Goal: Information Seeking & Learning: Learn about a topic

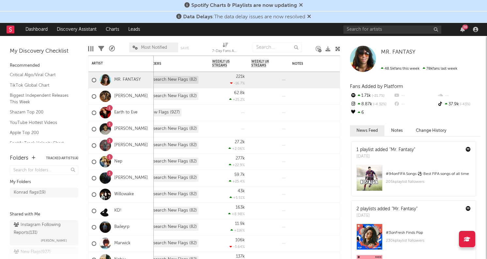
scroll to position [45, 0]
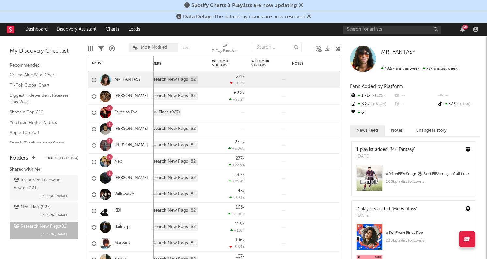
click at [28, 74] on link "Critical Algo/Viral Chart" at bounding box center [41, 74] width 62 height 7
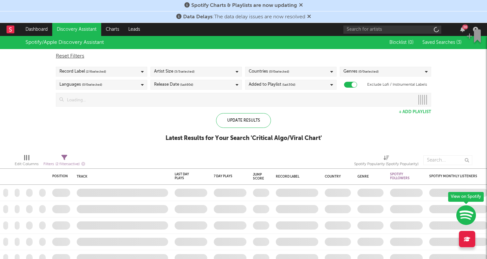
checkbox input "true"
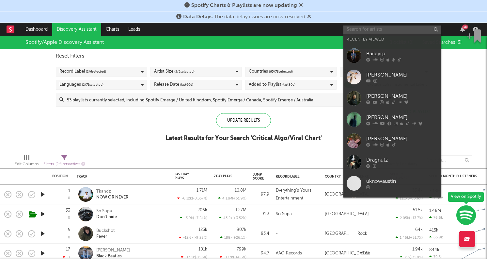
click at [395, 30] on input "text" at bounding box center [392, 29] width 98 height 8
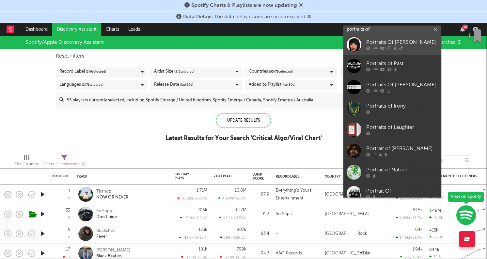
type input "portraits of"
click at [399, 40] on div "Portraits Of [PERSON_NAME]" at bounding box center [402, 43] width 72 height 8
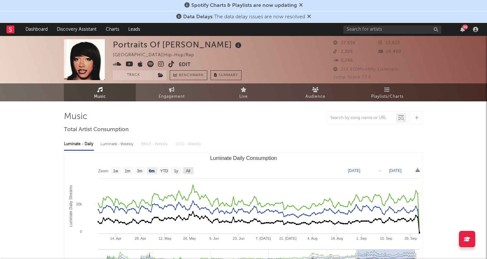
click at [187, 169] on text "All" at bounding box center [188, 170] width 4 height 5
select select "All"
type input "2023-01-26"
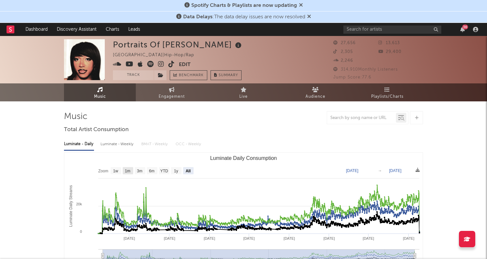
click at [130, 170] on text "1m" at bounding box center [128, 170] width 6 height 5
select select "1m"
type input "2025-09-04"
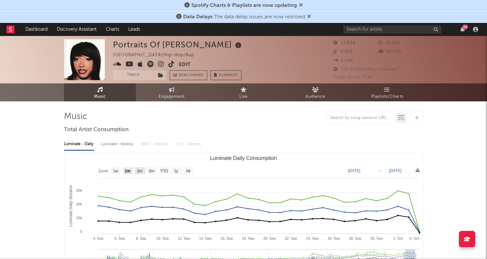
click at [141, 170] on text "3m" at bounding box center [140, 170] width 6 height 5
select select "3m"
type input "2025-07-04"
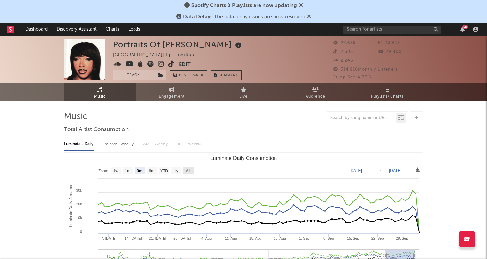
click at [190, 169] on text "All" at bounding box center [188, 170] width 4 height 5
select select "All"
type input "2023-01-26"
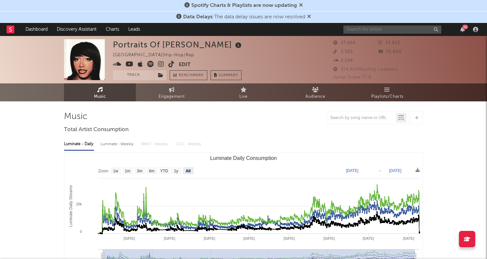
click at [365, 28] on input "text" at bounding box center [392, 29] width 98 height 8
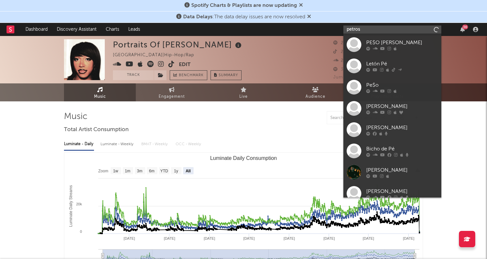
type input "petros"
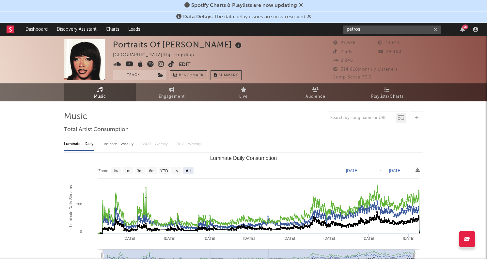
click at [372, 31] on input "petros" at bounding box center [392, 29] width 98 height 8
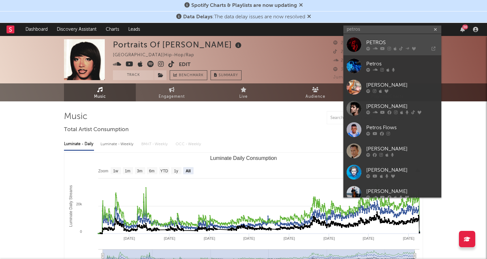
click at [373, 37] on link "PETROS" at bounding box center [392, 44] width 98 height 21
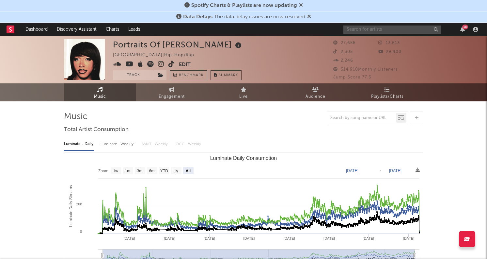
click at [358, 28] on input "text" at bounding box center [392, 29] width 98 height 8
click at [371, 32] on input "808vic" at bounding box center [392, 29] width 98 height 8
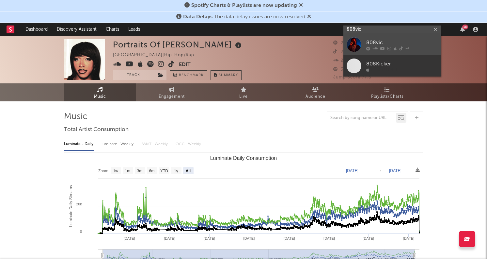
type input "808vic"
click at [370, 39] on div "808vic" at bounding box center [402, 43] width 72 height 8
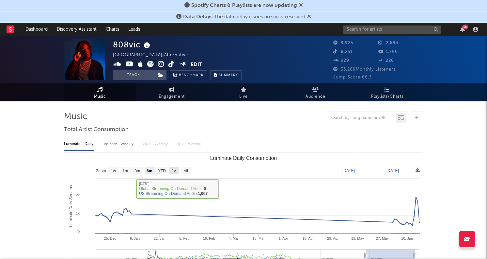
click at [170, 171] on rect "Luminate Daily Consumption" at bounding box center [174, 170] width 10 height 7
select select "1y"
type input "2023-06-17"
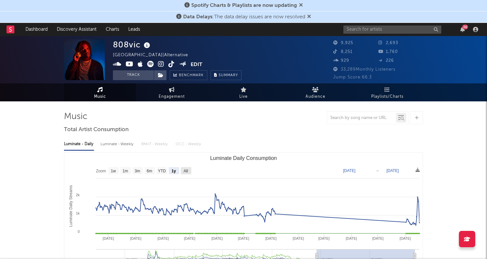
click at [186, 169] on text "All" at bounding box center [185, 170] width 4 height 5
select select "All"
type input "[DATE]"
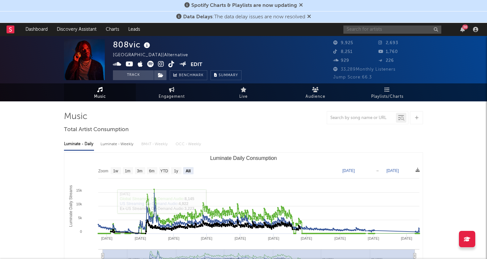
click at [363, 29] on input "text" at bounding box center [392, 29] width 98 height 8
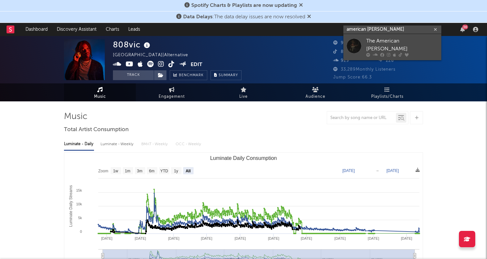
type input "american dawn"
click at [370, 41] on div "The American [PERSON_NAME]" at bounding box center [402, 45] width 72 height 16
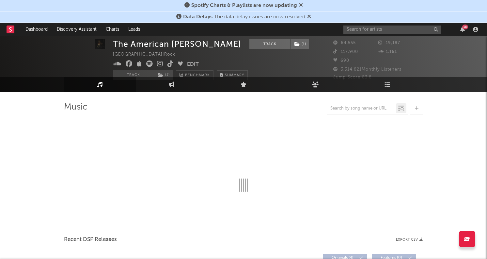
scroll to position [10, 0]
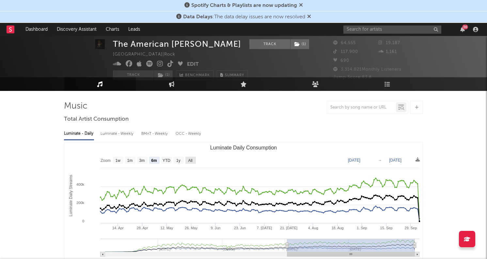
click at [193, 160] on g "All" at bounding box center [190, 159] width 10 height 7
select select "All"
type input "2024-07-17"
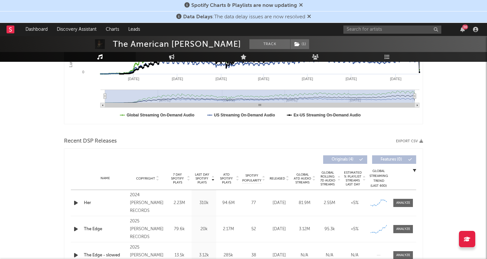
scroll to position [230, 0]
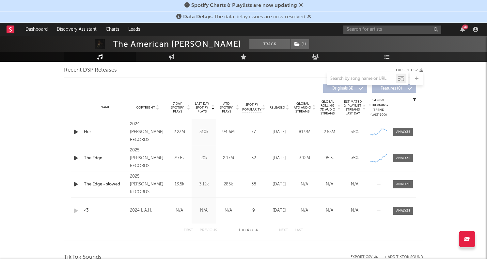
click at [74, 132] on icon "button" at bounding box center [75, 132] width 7 height 8
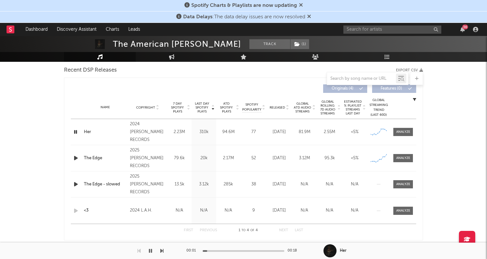
click at [74, 131] on icon "button" at bounding box center [75, 132] width 6 height 8
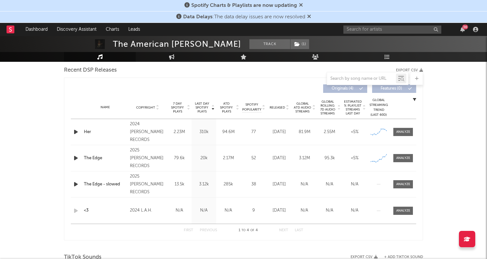
scroll to position [0, 0]
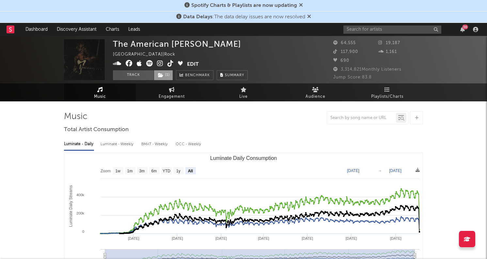
click at [161, 71] on span "( 1 )" at bounding box center [163, 75] width 19 height 10
click at [358, 29] on input "text" at bounding box center [392, 29] width 98 height 8
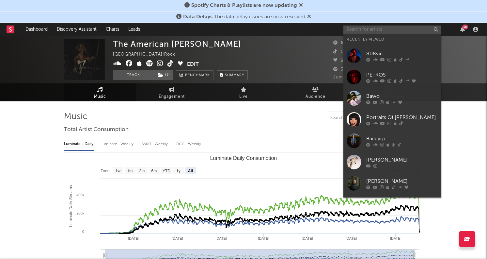
paste input "https://app.sodatone.com/artists/3461036/music"
type input "https://app.sodatone.com/artists/3461036/music"
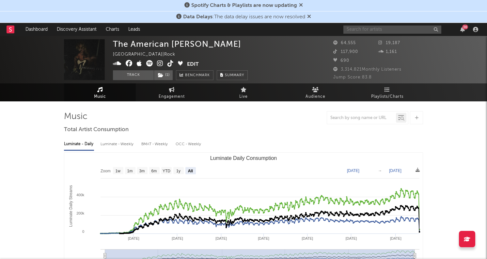
click at [362, 29] on input "text" at bounding box center [392, 29] width 98 height 8
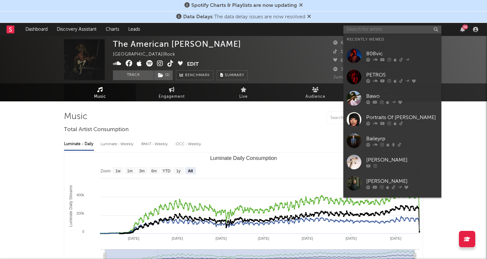
paste input "https://app.sodatone.com/artists/3461036/music"
type input "https://app.sodatone.com/artists/3461036/music"
click at [372, 27] on input "text" at bounding box center [392, 29] width 98 height 8
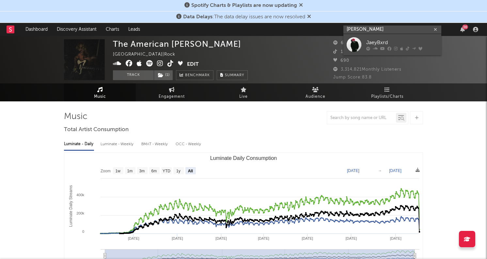
type input "jaey bxrd"
click at [421, 41] on div "JaeyBxrd" at bounding box center [402, 43] width 72 height 8
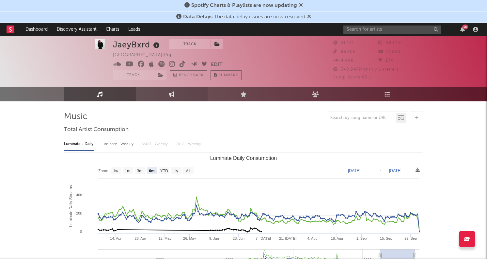
scroll to position [18, 0]
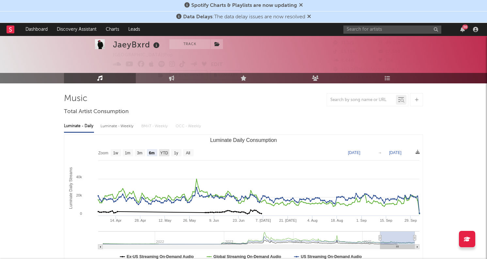
click at [164, 150] on text "YTD" at bounding box center [164, 152] width 8 height 5
select select "YTD"
type input "2025-01-01"
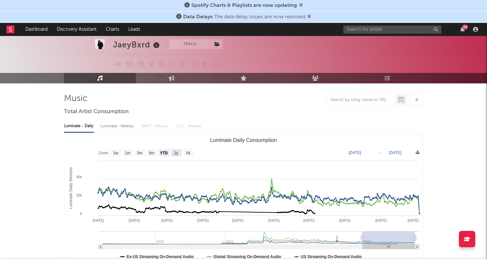
click at [174, 152] on text "1y" at bounding box center [176, 152] width 4 height 5
select select "1y"
type input "2024-10-04"
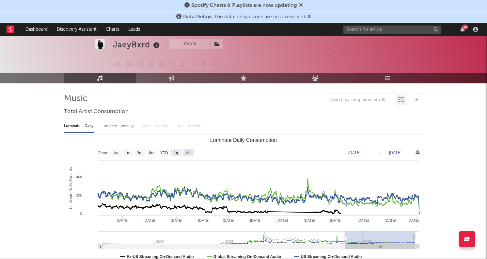
click at [188, 154] on text "All" at bounding box center [188, 152] width 4 height 5
select select "All"
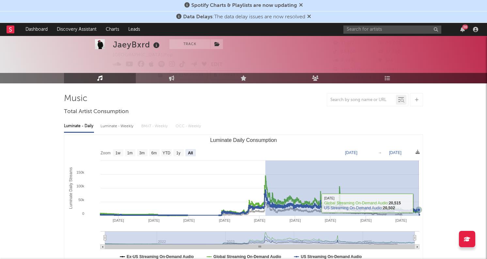
drag, startPoint x: 265, startPoint y: 195, endPoint x: 419, endPoint y: 203, distance: 153.6
type input "2023-07-30"
type input "[DATE]"
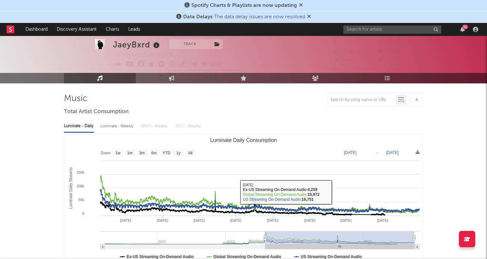
scroll to position [0, 0]
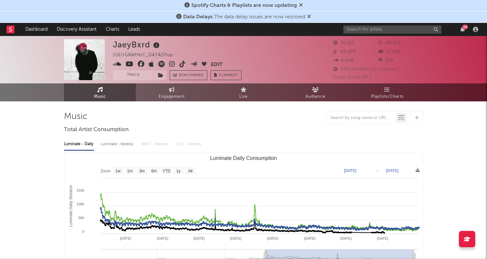
click at [170, 99] on span "Engagement" at bounding box center [172, 97] width 26 height 8
select select "1w"
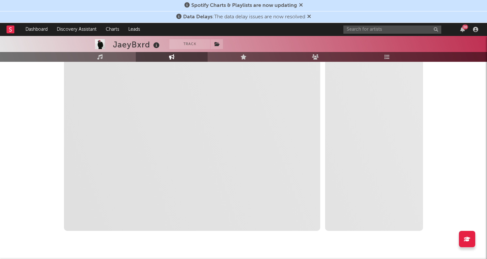
scroll to position [85, 0]
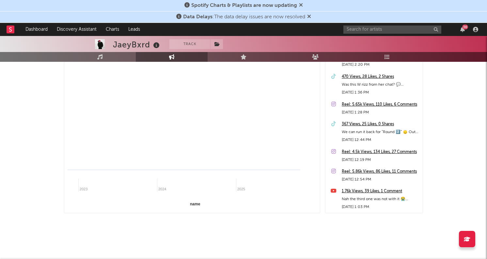
select select "1m"
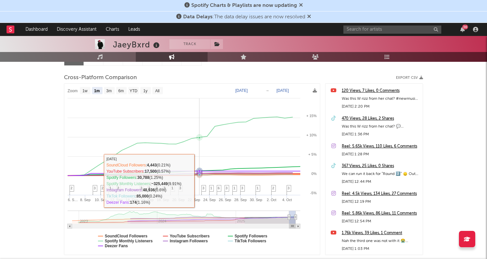
scroll to position [76, 0]
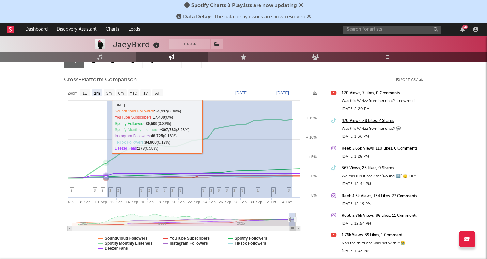
drag, startPoint x: 292, startPoint y: 117, endPoint x: 33, endPoint y: 131, distance: 259.3
click at [33, 131] on div "JaeyBxrd Track United States | Pop Edit Track Benchmark Summary 31,121 49,019 8…" at bounding box center [243, 131] width 487 height 343
type input "2025-09-06"
type input "[DATE]"
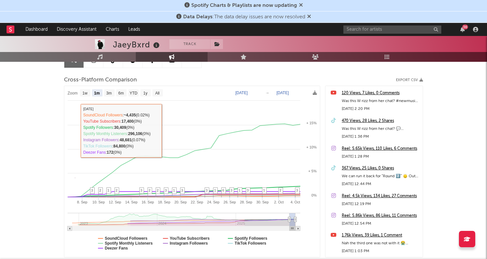
select select "1m"
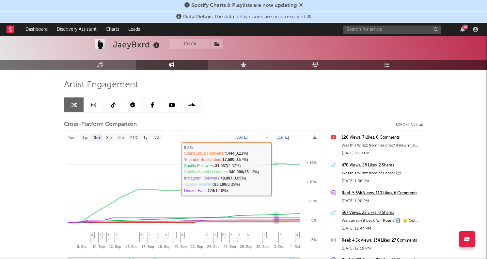
scroll to position [0, 0]
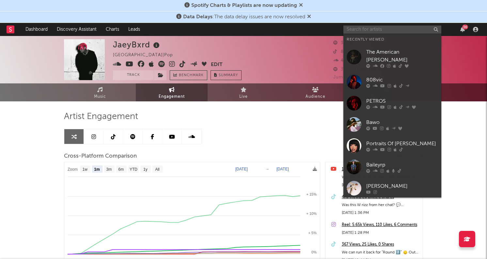
click at [375, 28] on input "text" at bounding box center [392, 29] width 98 height 8
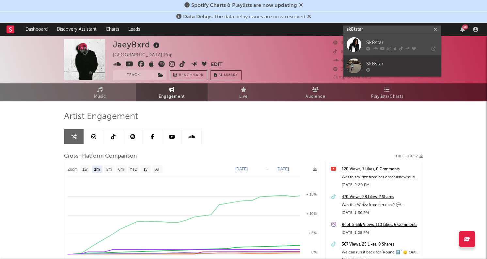
type input "sk8tstar"
click at [401, 40] on div "Sk8star" at bounding box center [402, 43] width 72 height 8
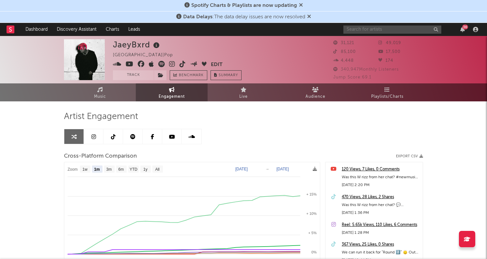
click at [367, 26] on input "text" at bounding box center [392, 29] width 98 height 8
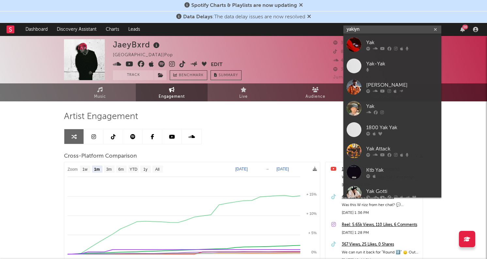
click at [297, 30] on nav "Dashboard Discovery Assistant Charts Leads yakiyn 36" at bounding box center [243, 29] width 487 height 13
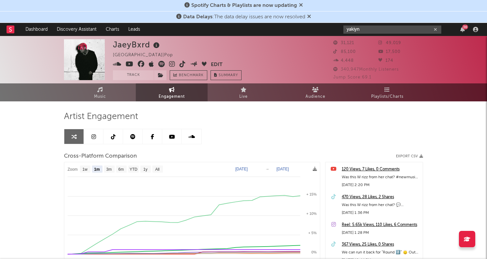
paste input "https://www.youtube.com/channel/UCqrFbuc59fkbHlnhHoMRC5A"
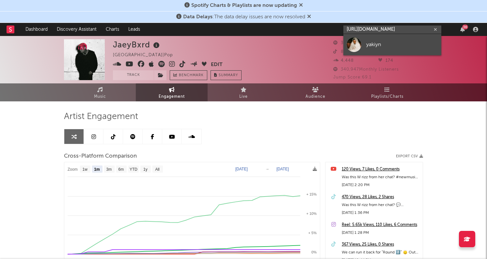
type input "https://www.youtube.com/channel/UCqrFbuc59fkbHlnhHoMRC5A"
click at [394, 44] on div "yakiyn" at bounding box center [402, 44] width 72 height 8
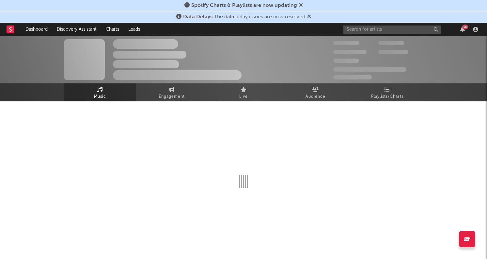
select select "6m"
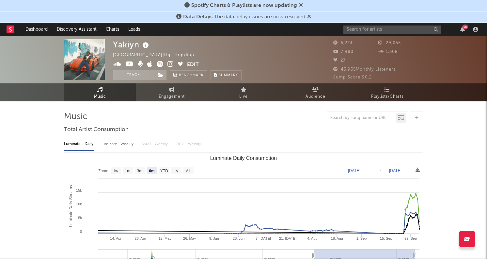
click at [168, 64] on icon at bounding box center [170, 64] width 6 height 7
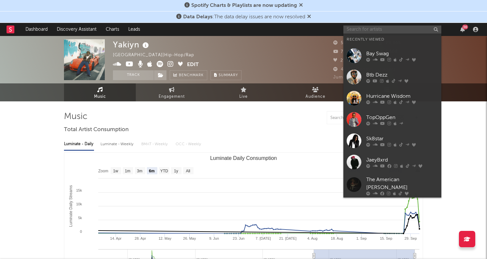
click at [373, 29] on input "text" at bounding box center [392, 29] width 98 height 8
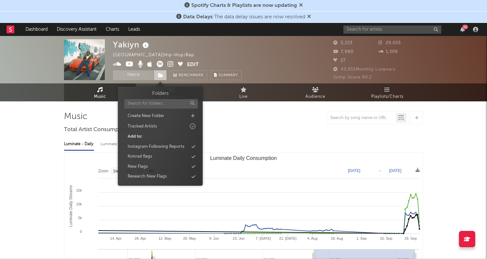
click at [162, 76] on icon at bounding box center [161, 75] width 6 height 5
click at [151, 158] on div "Konrad flags" at bounding box center [140, 156] width 24 height 7
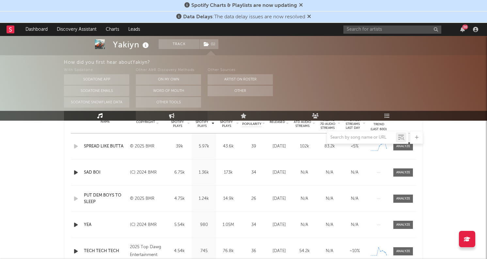
click at [157, 112] on link "Engagement" at bounding box center [172, 116] width 72 height 10
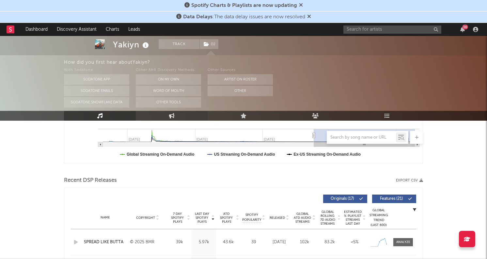
select select "1w"
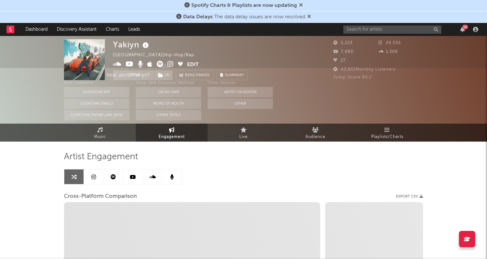
scroll to position [0, 0]
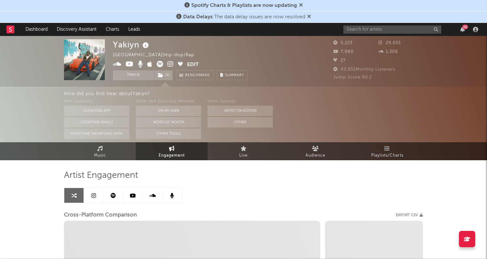
select select "1m"
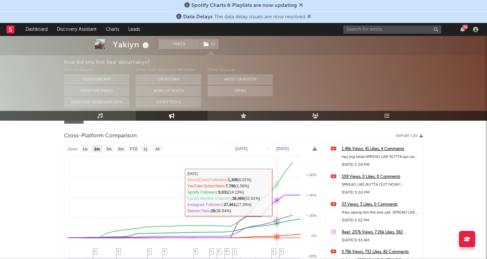
scroll to position [77, 0]
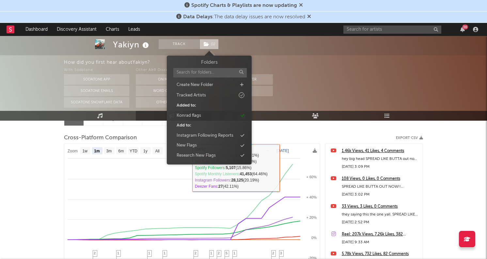
click at [210, 45] on span "( 1 )" at bounding box center [208, 44] width 19 height 10
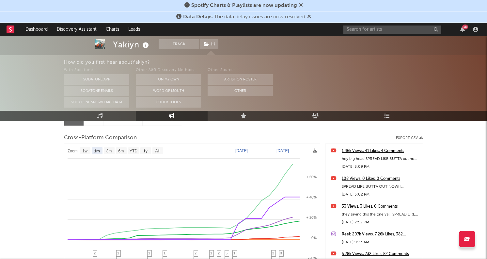
click at [271, 133] on div "Cross-Platform Comparison Export CSV" at bounding box center [243, 137] width 359 height 11
click at [357, 31] on input "text" at bounding box center [392, 29] width 98 height 8
click at [375, 30] on input "babyface e" at bounding box center [392, 29] width 98 height 8
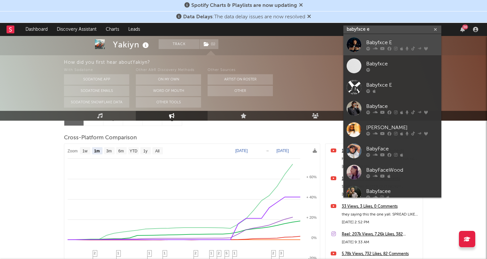
type input "babyfxce e"
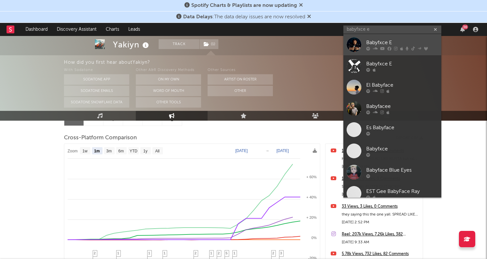
click at [376, 41] on div "Babyfxce E" at bounding box center [402, 43] width 72 height 8
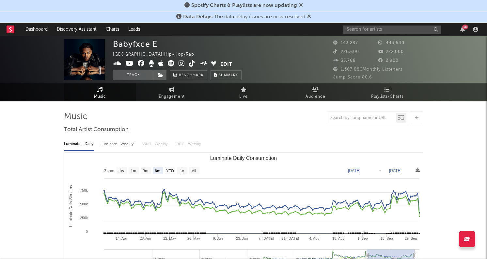
click at [169, 173] on rect "Luminate Daily Consumption" at bounding box center [170, 170] width 10 height 7
select select "YTD"
type input "2025-01-01"
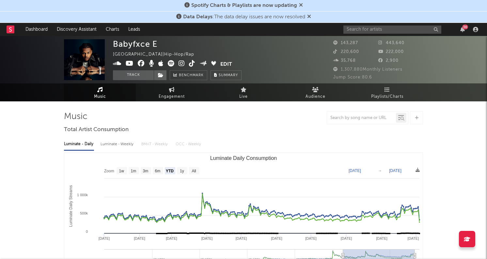
click at [188, 170] on rect "Luminate Daily Consumption" at bounding box center [243, 217] width 358 height 131
click at [184, 171] on rect "Luminate Daily Consumption" at bounding box center [182, 170] width 10 height 7
select select "1y"
type input "2024-10-04"
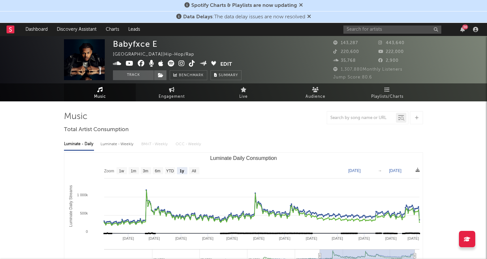
click at [203, 171] on rect "Luminate Daily Consumption" at bounding box center [243, 217] width 358 height 131
click at [194, 170] on text "All" at bounding box center [194, 170] width 4 height 5
select select "All"
type input "2022-07-17"
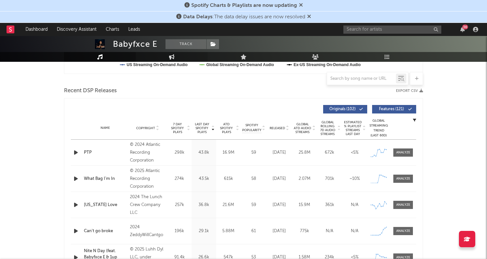
scroll to position [260, 0]
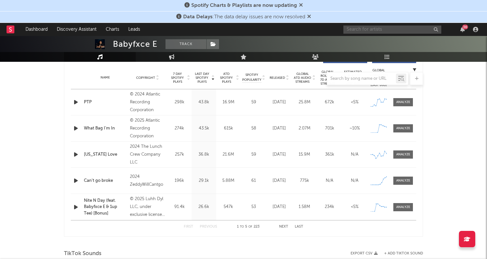
click at [364, 33] on input "text" at bounding box center [392, 29] width 98 height 8
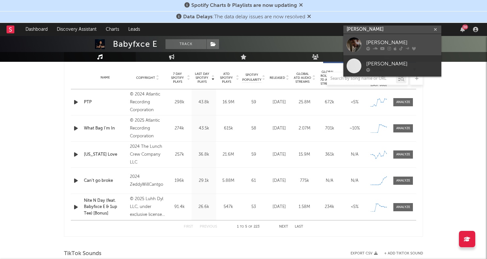
type input "nardo wick"
click at [390, 37] on link "Nardo Wick" at bounding box center [392, 44] width 98 height 21
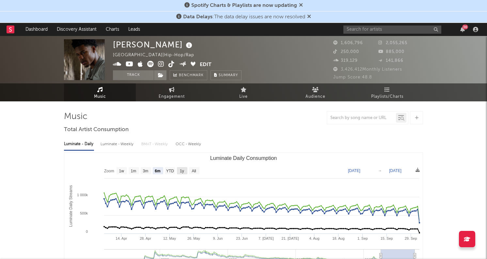
click at [184, 167] on rect "Luminate Daily Consumption" at bounding box center [182, 170] width 10 height 7
select select "1y"
type input "2024-10-04"
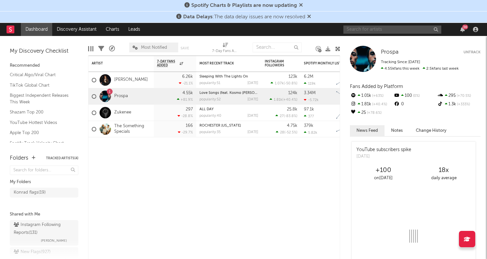
click at [357, 30] on input "text" at bounding box center [392, 29] width 98 height 8
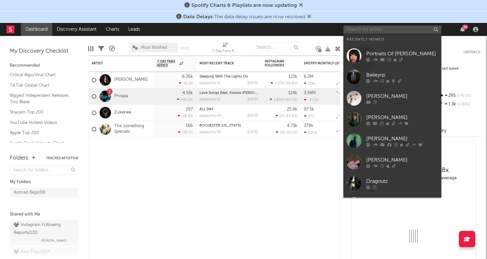
paste input "https://open.spotify.com/artist/1nrJKGxkiSY6FjJRXcc9CB?si=A8OHc222RCisweNM73q-SQ"
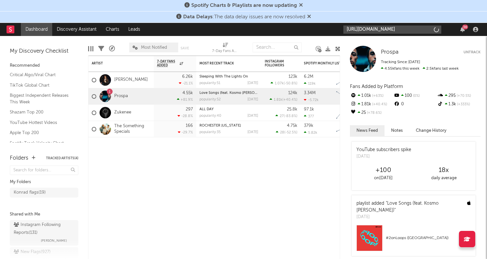
type input "https://open.spotify.com/artist/1nrJKGxkiSY6FjJRXcc9CB?si=A8OHc222RCisweNM73q-SQ"
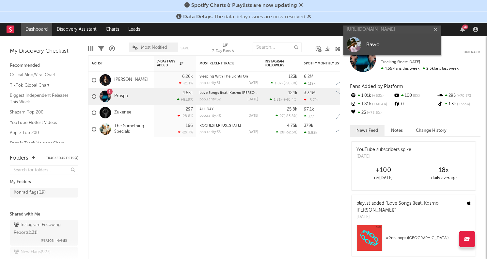
scroll to position [0, 0]
click at [376, 42] on div "Bawo" at bounding box center [402, 44] width 72 height 8
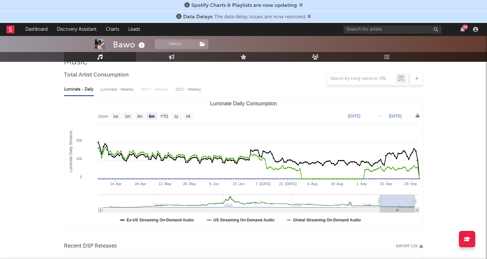
scroll to position [59, 0]
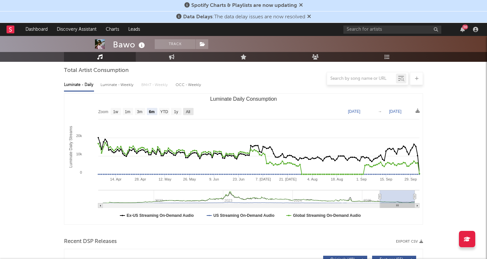
click at [185, 111] on rect "Luminate Daily Consumption" at bounding box center [188, 111] width 10 height 7
select select "All"
type input "2021-04-07"
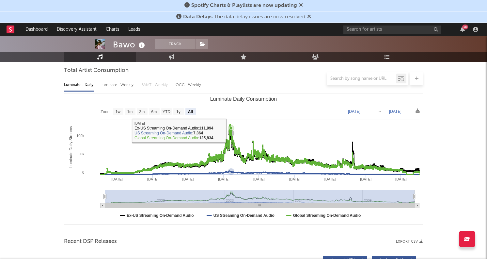
click at [231, 130] on icon "Luminate Daily Consumption" at bounding box center [231, 128] width 7 height 7
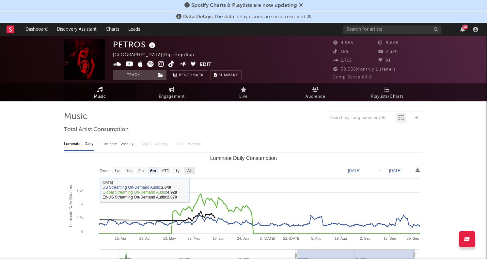
click at [187, 171] on rect "Luminate Daily Consumption" at bounding box center [189, 170] width 10 height 7
select select "All"
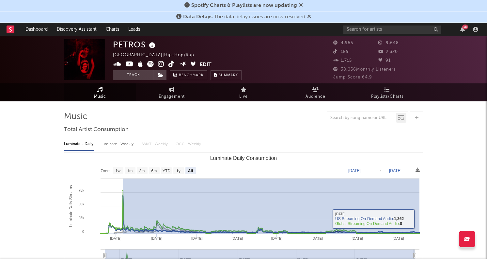
drag, startPoint x: 123, startPoint y: 209, endPoint x: 423, endPoint y: 221, distance: 300.6
type input "2023-07-12"
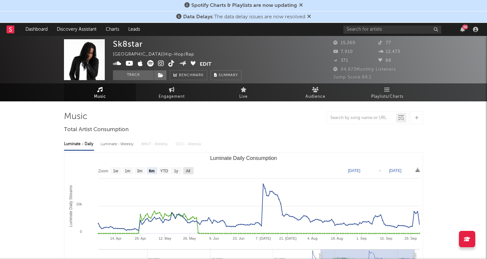
click at [184, 172] on rect "Luminate Daily Consumption" at bounding box center [188, 170] width 10 height 7
select select "All"
type input "[DATE]"
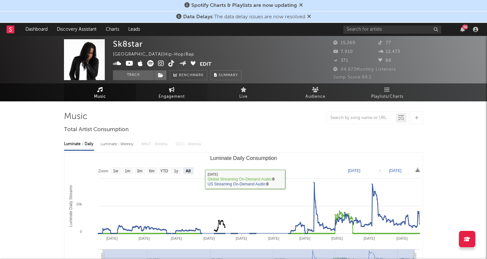
click at [185, 91] on link "Engagement" at bounding box center [172, 92] width 72 height 18
select select "1w"
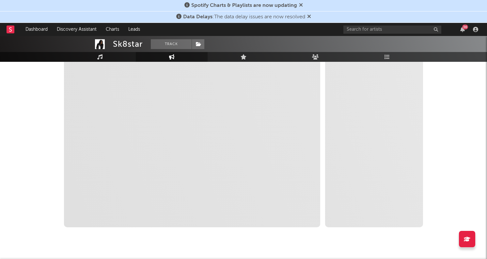
scroll to position [108, 0]
select select "1m"
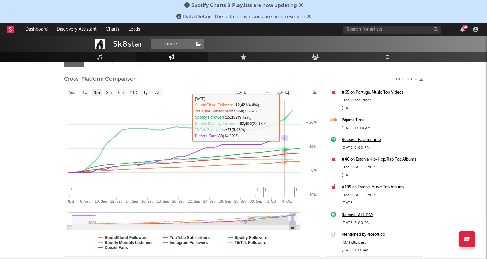
scroll to position [51, 0]
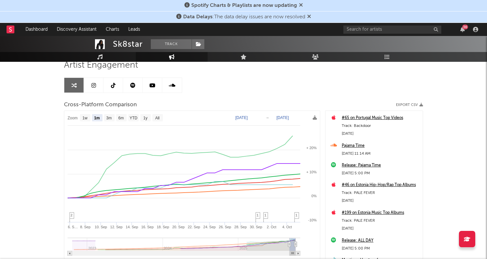
click at [393, 34] on div "36" at bounding box center [411, 29] width 137 height 13
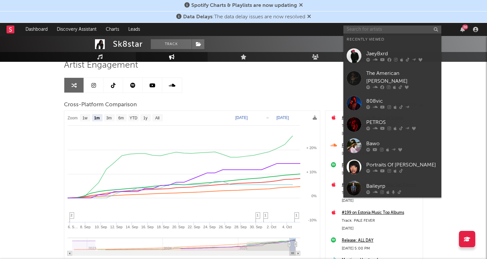
click at [384, 31] on input "text" at bounding box center [392, 29] width 98 height 8
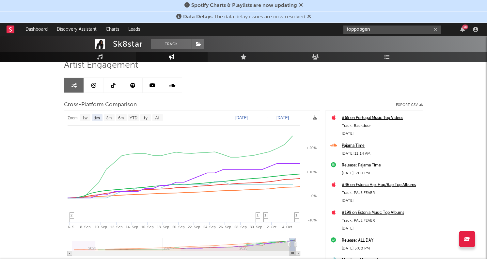
click at [376, 30] on input "toppopgen" at bounding box center [392, 29] width 98 height 8
type input "toppopgen"
click at [375, 39] on div "TopOppGen" at bounding box center [402, 43] width 72 height 8
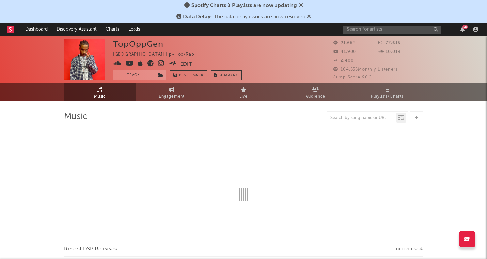
select select "6m"
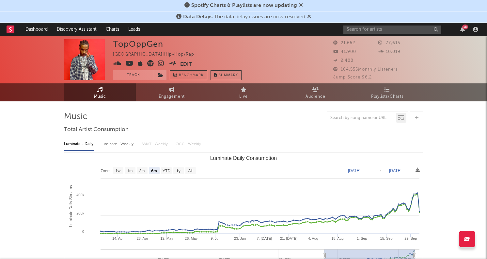
select select "6m"
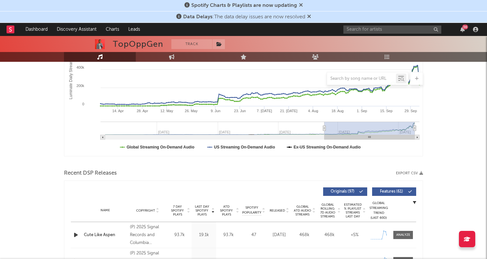
scroll to position [103, 0]
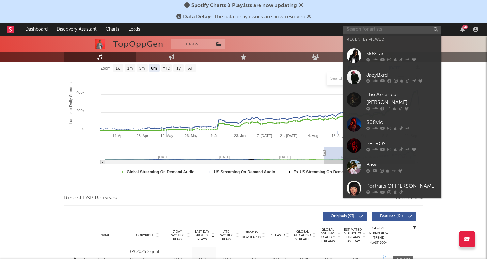
click at [390, 31] on input "text" at bounding box center [392, 29] width 98 height 8
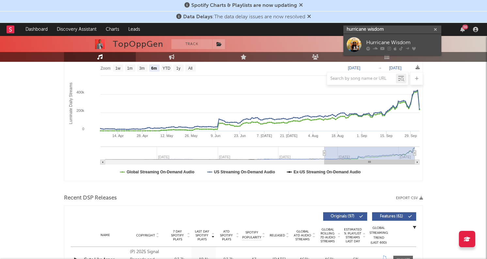
type input "hurricane wisdom"
click at [371, 43] on div "Hurricane Wisdom" at bounding box center [402, 43] width 72 height 8
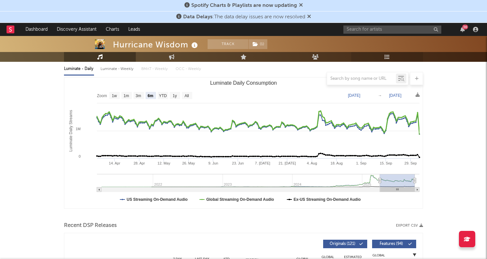
scroll to position [76, 0]
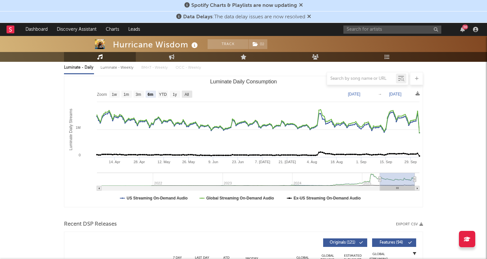
click at [187, 92] on text "All" at bounding box center [186, 94] width 4 height 5
select select "All"
type input "2021-04-05"
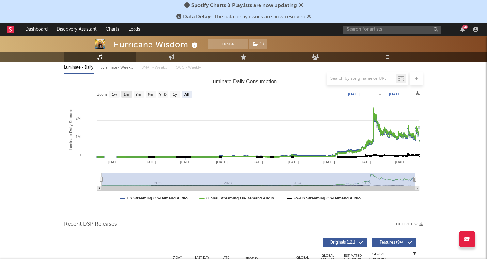
click at [127, 94] on text "1m" at bounding box center [127, 94] width 6 height 5
select select "1m"
type input "2025-09-04"
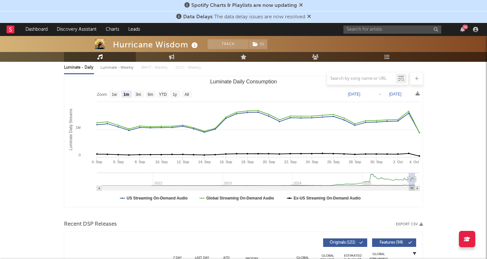
click at [112, 98] on rect "Luminate Daily Consumption" at bounding box center [243, 141] width 358 height 131
click at [112, 92] on text "1w" at bounding box center [114, 94] width 5 height 5
select select "1w"
type input "2025-09-28"
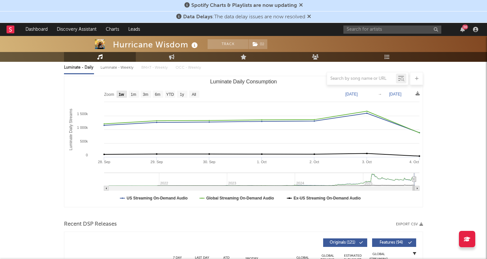
click at [130, 92] on rect "Luminate Daily Consumption" at bounding box center [134, 93] width 10 height 7
select select "1m"
type input "2025-09-04"
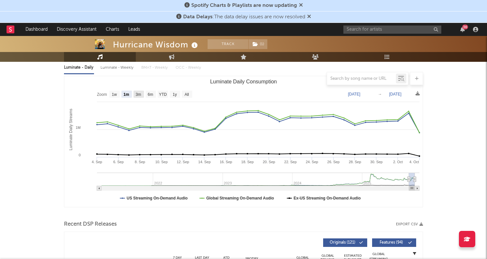
click at [138, 92] on text "3m" at bounding box center [139, 94] width 6 height 5
select select "3m"
type input "2025-07-04"
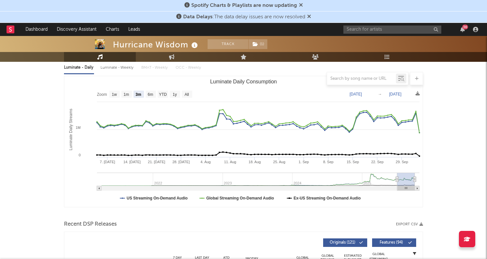
click at [155, 92] on rect "Luminate Daily Consumption" at bounding box center [151, 93] width 10 height 7
select select "6m"
type input "[DATE]"
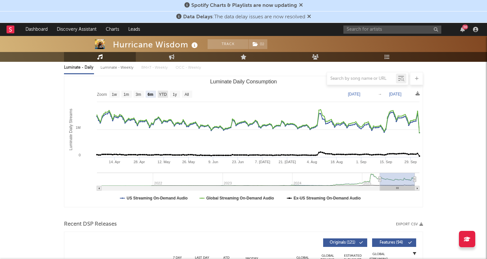
click at [159, 94] on text "YTD" at bounding box center [163, 94] width 8 height 5
select select "YTD"
type input "2025-01-01"
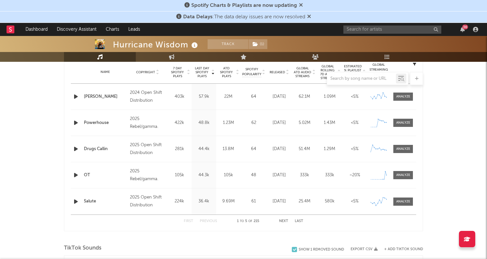
scroll to position [265, 0]
click at [366, 34] on div "36" at bounding box center [411, 29] width 137 height 13
click at [365, 32] on input "text" at bounding box center [392, 29] width 98 height 8
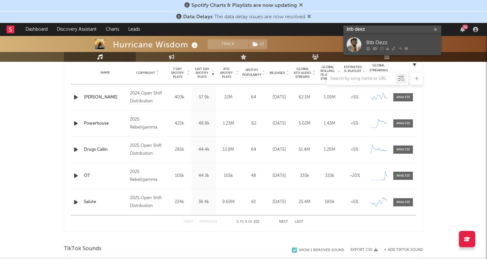
type input "btb deez"
click at [369, 37] on link "Btb Dezz" at bounding box center [392, 44] width 98 height 21
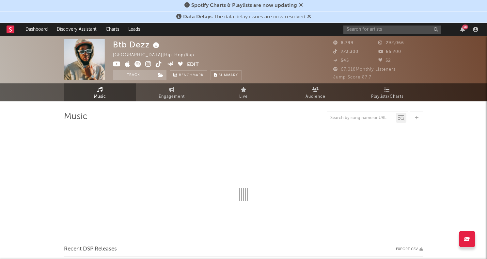
select select "6m"
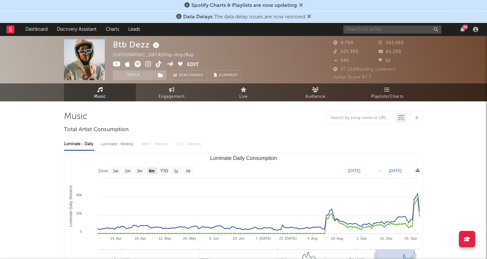
click at [372, 32] on input "text" at bounding box center [392, 29] width 98 height 8
click at [157, 75] on span at bounding box center [160, 75] width 13 height 10
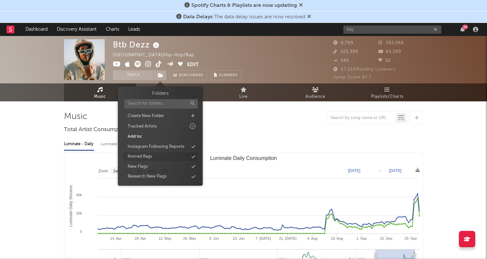
click at [144, 156] on div "Konrad flags" at bounding box center [140, 156] width 24 height 7
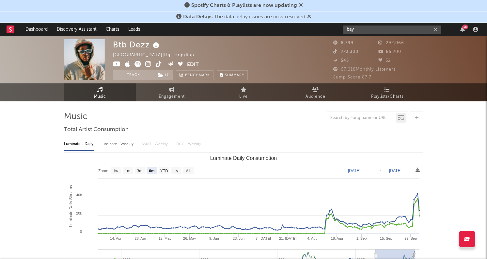
click at [384, 28] on input "bay" at bounding box center [392, 29] width 98 height 8
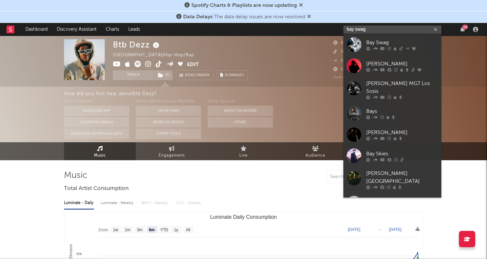
type input "bay swag"
click at [369, 39] on div "Bay Swag" at bounding box center [402, 43] width 72 height 8
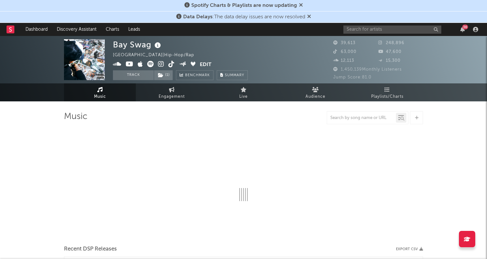
select select "6m"
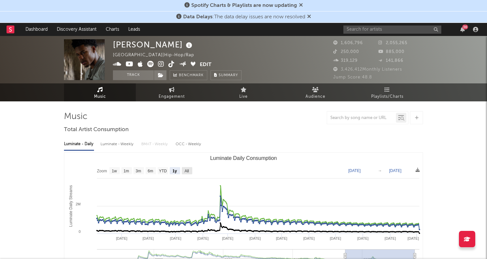
click at [187, 171] on text "All" at bounding box center [186, 170] width 4 height 5
select select "All"
type input "[DATE]"
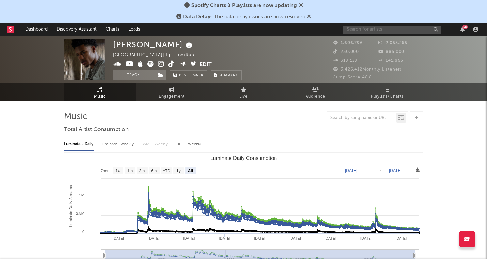
click at [356, 28] on input "text" at bounding box center [392, 29] width 98 height 8
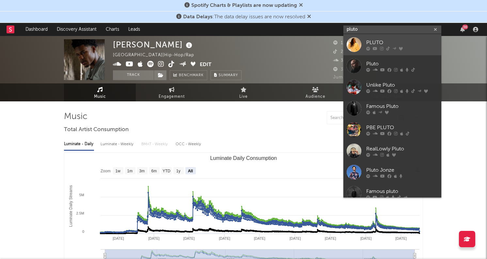
type input "pluto"
click at [376, 41] on div "PLUTO" at bounding box center [402, 43] width 72 height 8
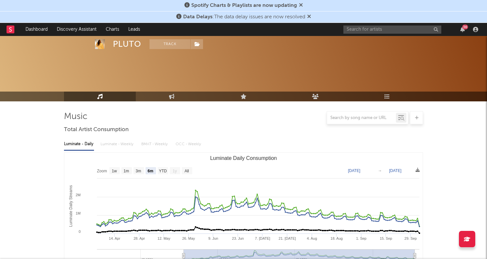
scroll to position [64, 0]
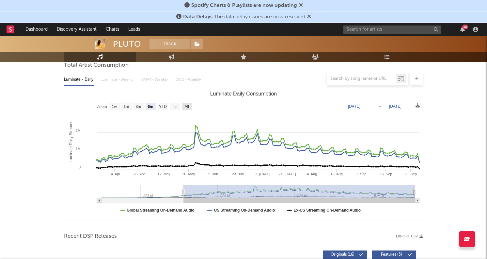
click at [185, 103] on rect "Luminate Daily Consumption" at bounding box center [187, 106] width 10 height 7
select select "All"
type input "[DATE]"
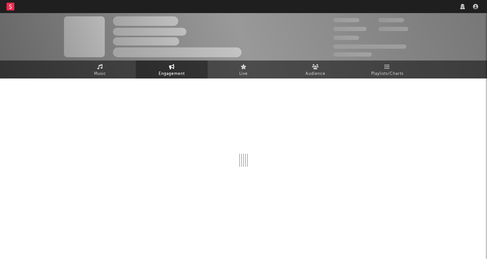
select select "1w"
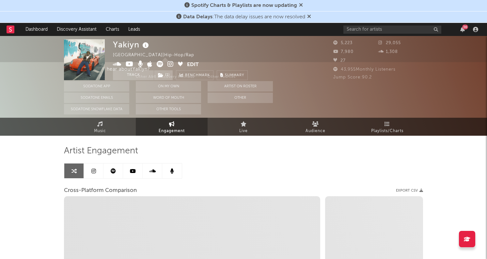
select select "1m"
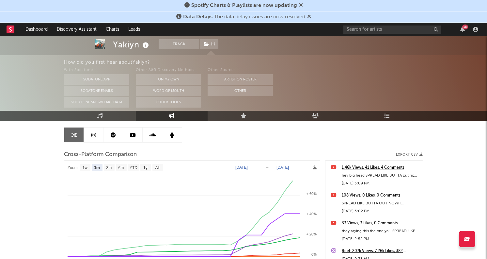
scroll to position [64, 0]
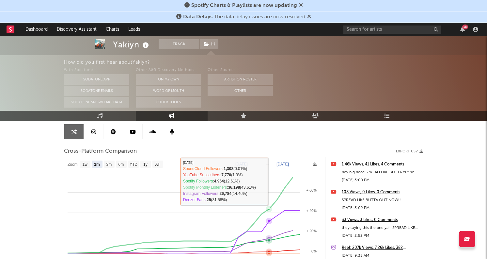
select select "1m"
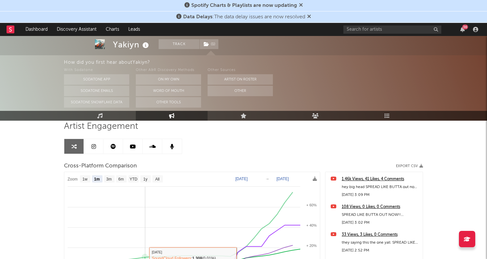
scroll to position [0, 0]
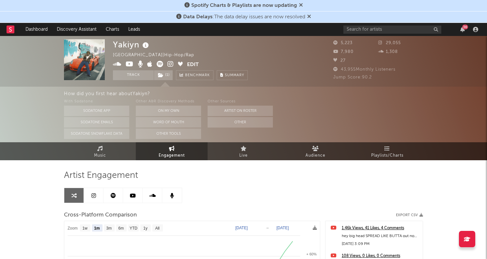
click at [118, 194] on link at bounding box center [113, 195] width 20 height 15
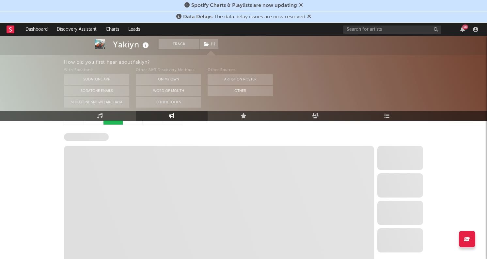
select select "6m"
select select "1w"
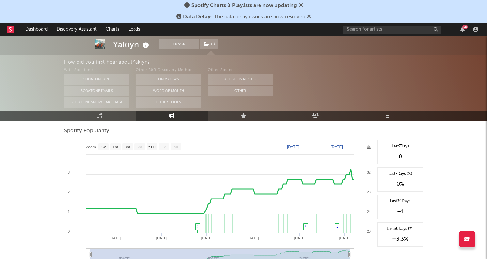
scroll to position [444, 0]
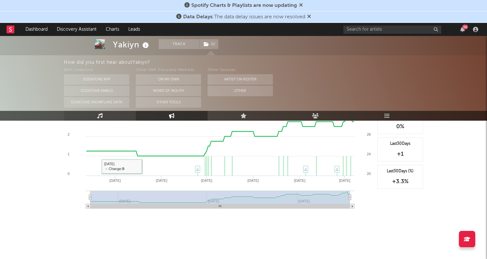
click at [111, 118] on link "Music" at bounding box center [100, 116] width 72 height 10
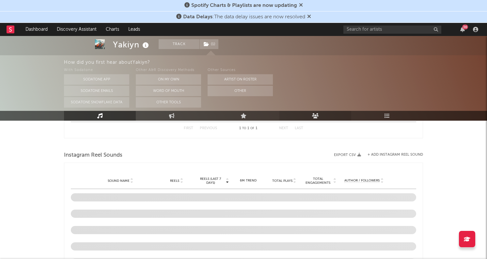
select select "6m"
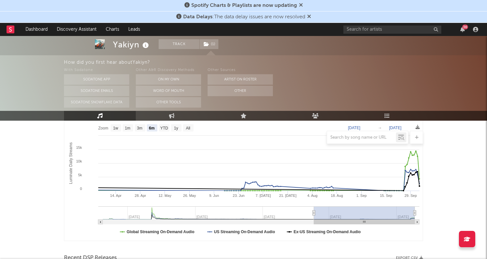
scroll to position [99, 0]
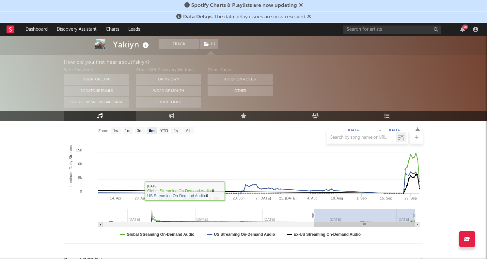
type input "[DATE]"
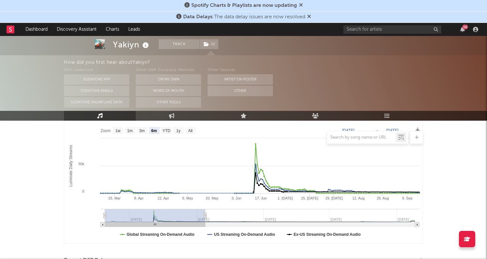
click at [152, 215] on g "Luminate Daily Consumption" at bounding box center [260, 218] width 319 height 18
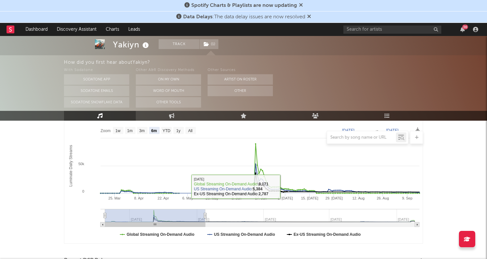
type input "[DATE]"
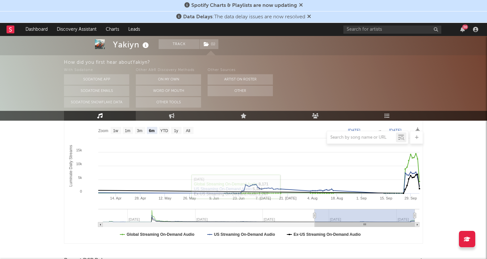
click at [408, 215] on g "Luminate Daily Consumption" at bounding box center [258, 218] width 321 height 18
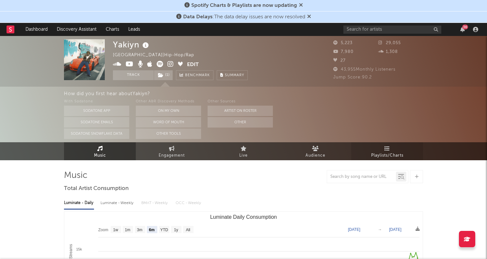
click at [403, 157] on span "Playlists/Charts" at bounding box center [387, 155] width 32 height 8
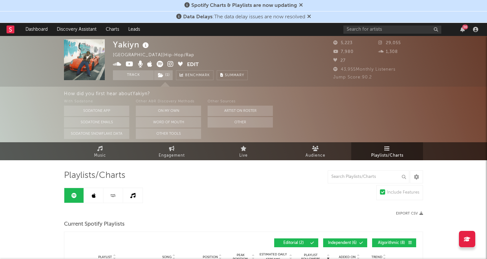
click at [170, 62] on icon at bounding box center [170, 64] width 6 height 7
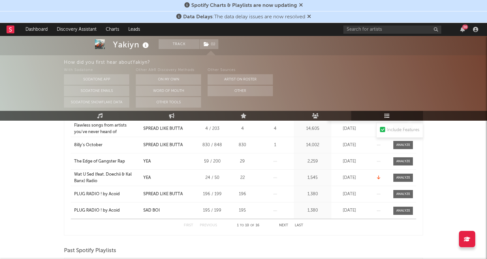
scroll to position [219, 0]
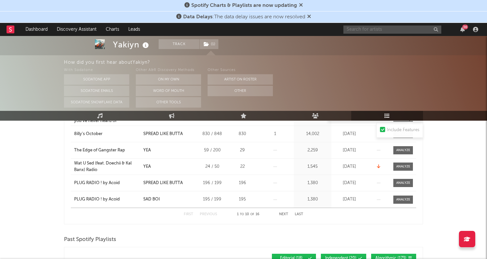
click at [388, 29] on input "text" at bounding box center [392, 29] width 98 height 8
click at [365, 27] on input "slayr" at bounding box center [392, 29] width 98 height 8
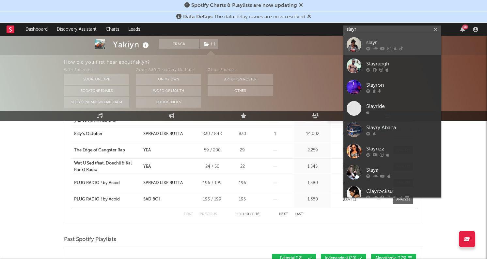
type input "slayr"
click at [369, 40] on div "slayr" at bounding box center [402, 43] width 72 height 8
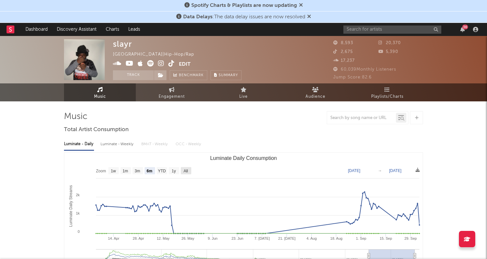
click at [190, 171] on rect "Luminate Daily Consumption" at bounding box center [186, 170] width 10 height 7
select select "All"
type input "2022-05-04"
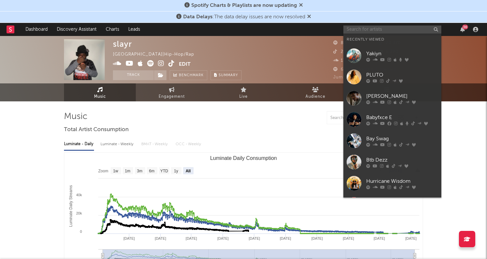
click at [373, 25] on input "text" at bounding box center [392, 29] width 98 height 8
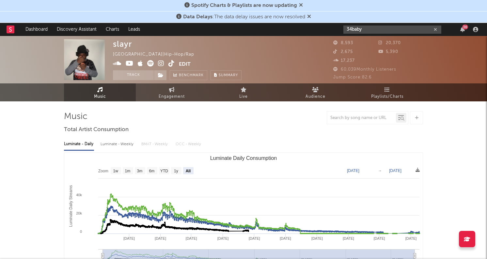
type input "34baby"
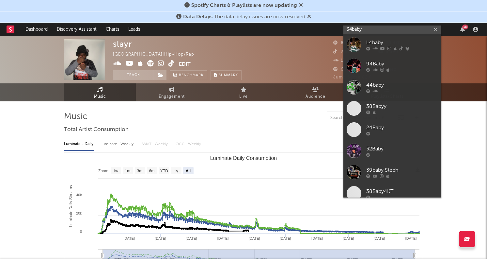
drag, startPoint x: 368, startPoint y: 31, endPoint x: 298, endPoint y: 31, distance: 69.5
click at [299, 31] on nav "Dashboard Discovery Assistant Charts Leads 34baby 36" at bounding box center [243, 29] width 487 height 13
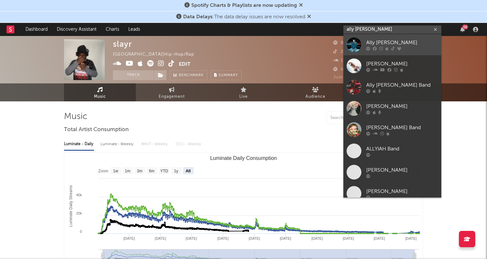
type input "ally bakst"
click at [371, 46] on div "Ally Bakst" at bounding box center [402, 43] width 72 height 8
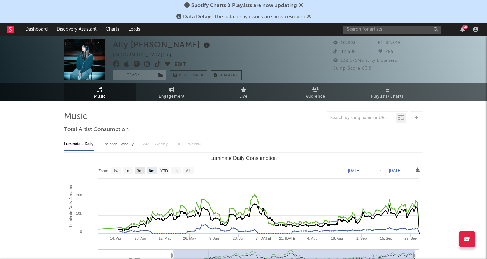
click at [129, 170] on text "1m" at bounding box center [128, 170] width 6 height 5
select select "1m"
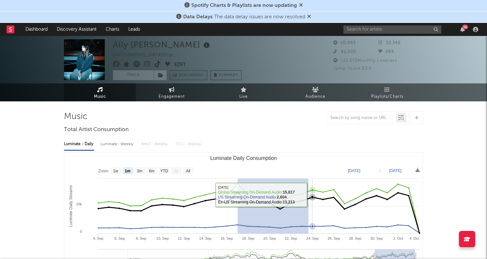
drag, startPoint x: 260, startPoint y: 187, endPoint x: 308, endPoint y: 195, distance: 49.2
click at [308, 195] on g "Luminate Daily Consumption" at bounding box center [253, 221] width 333 height 79
type input "2025-09-17"
type input "2025-09-23"
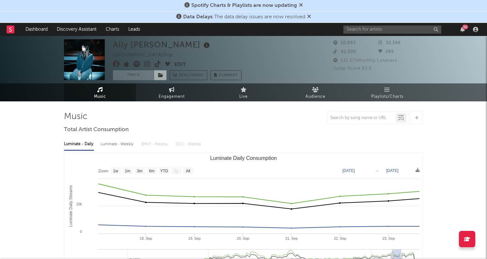
click at [158, 74] on icon at bounding box center [161, 75] width 6 height 5
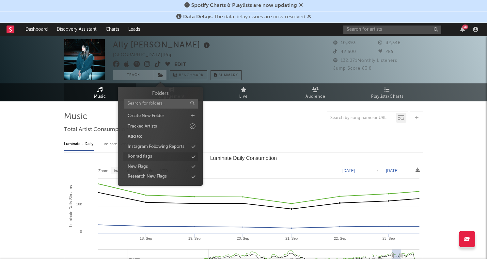
click at [149, 158] on div "Konrad flags" at bounding box center [140, 156] width 24 height 7
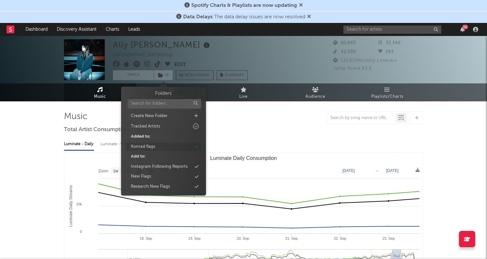
click at [147, 146] on div "Konrad flags" at bounding box center [143, 146] width 24 height 7
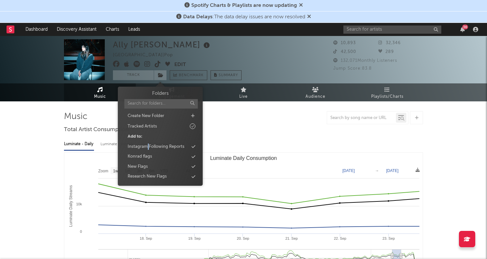
click at [147, 146] on div "Instagram Following Reports" at bounding box center [156, 146] width 57 height 7
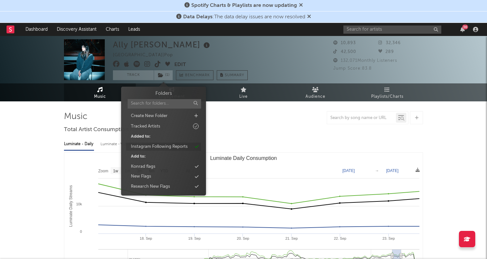
click at [146, 146] on div "Instagram Following Reports" at bounding box center [159, 146] width 57 height 7
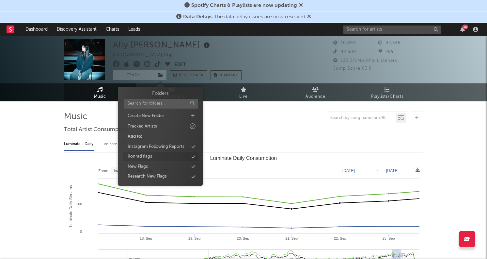
click at [143, 156] on div "Konrad flags" at bounding box center [140, 156] width 24 height 7
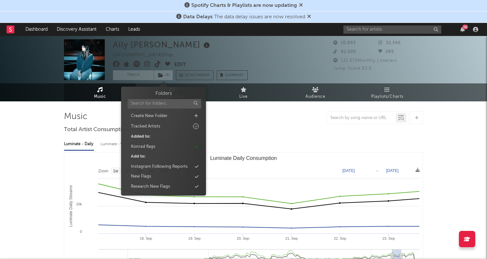
click at [13, 31] on rect at bounding box center [11, 29] width 8 height 8
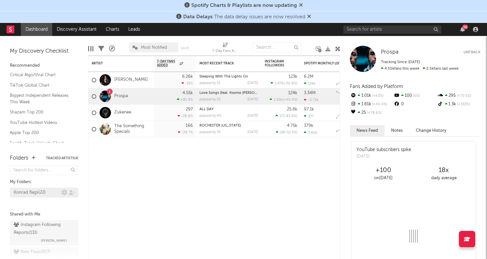
click at [29, 193] on div "Konrad flags ( 22 )" at bounding box center [30, 192] width 32 height 8
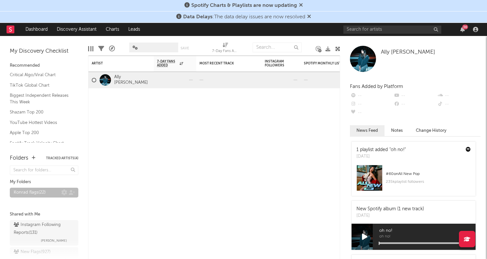
click at [41, 191] on div "Konrad flags ( 22 )" at bounding box center [30, 192] width 32 height 8
click at [52, 191] on div "Konrad flags ( 22 )" at bounding box center [38, 192] width 48 height 8
click at [163, 97] on div at bounding box center [175, 98] width 42 height 20
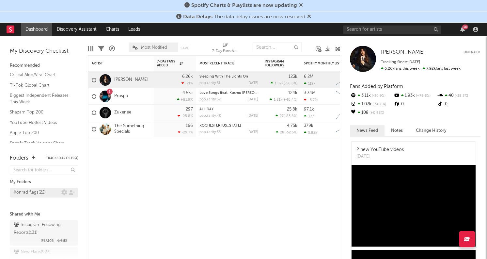
click at [19, 189] on div "Konrad flags ( 22 )" at bounding box center [30, 192] width 32 height 8
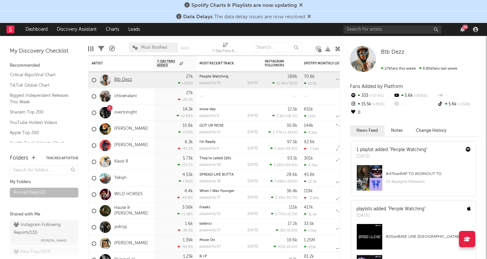
click at [126, 80] on link "Btb Dezz" at bounding box center [123, 80] width 18 height 6
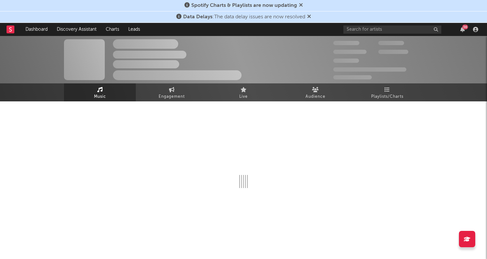
select select "6m"
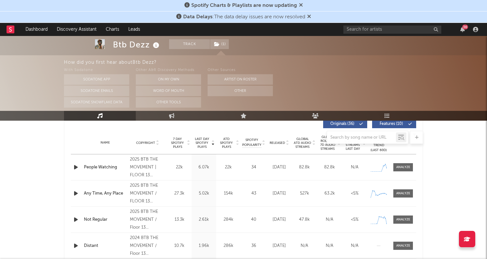
scroll to position [259, 0]
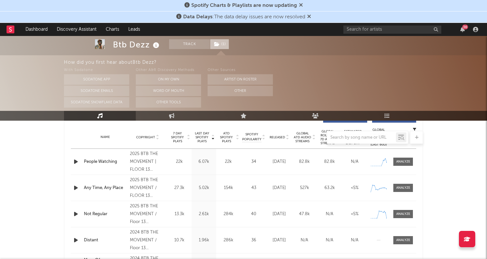
click at [224, 47] on span "( 1 )" at bounding box center [219, 44] width 19 height 10
click at [75, 186] on icon "button" at bounding box center [75, 187] width 7 height 8
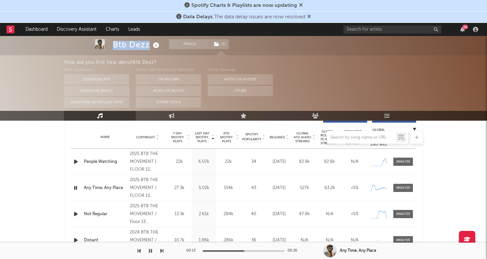
drag, startPoint x: 149, startPoint y: 46, endPoint x: 111, endPoint y: 44, distance: 37.6
click at [111, 44] on div "Btb Dezz Track ( 1 ) United States | Hip-Hop/Rap Edit Track ( 1 ) Benchmark Sum…" at bounding box center [243, 21] width 487 height 51
copy div "Btb Dezz"
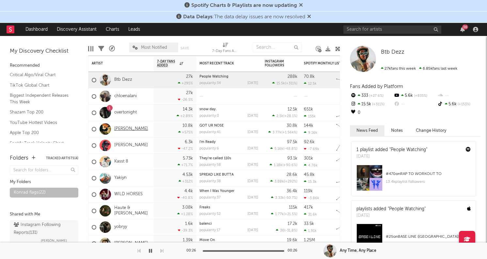
click at [120, 129] on link "Tristan" at bounding box center [131, 129] width 34 height 6
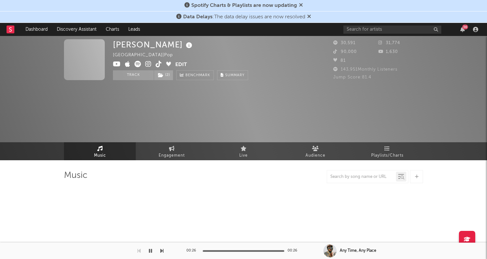
select select "6m"
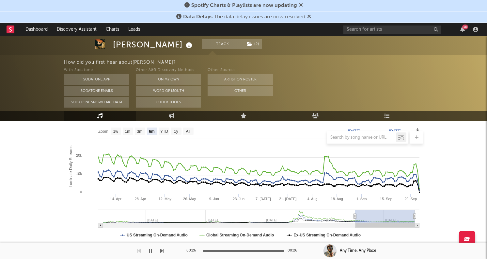
scroll to position [90, 0]
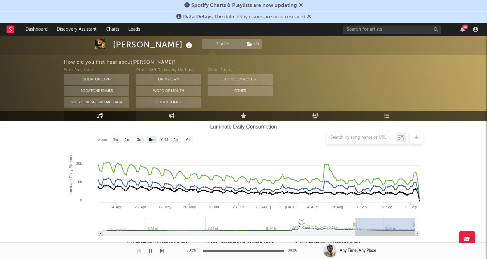
click at [176, 138] on div at bounding box center [243, 137] width 359 height 13
click at [171, 138] on div at bounding box center [243, 137] width 359 height 13
click at [180, 140] on div at bounding box center [243, 137] width 359 height 13
click at [175, 140] on div at bounding box center [243, 137] width 359 height 13
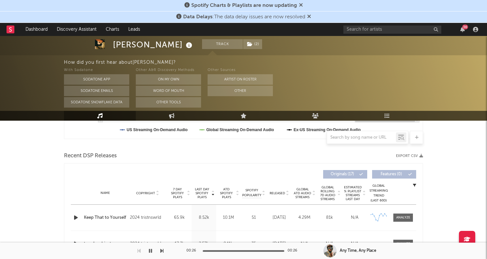
scroll to position [0, 0]
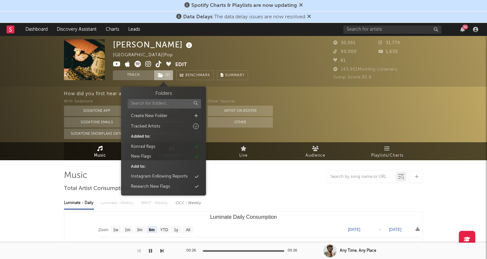
click at [156, 75] on span "( 2 )" at bounding box center [164, 75] width 20 height 10
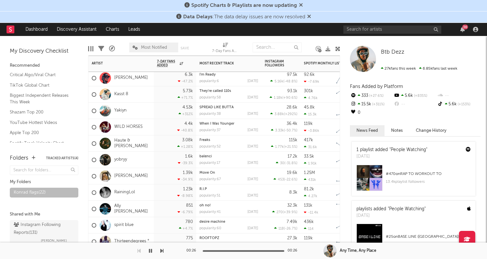
click at [121, 106] on div "Yakiyn" at bounding box center [109, 110] width 35 height 19
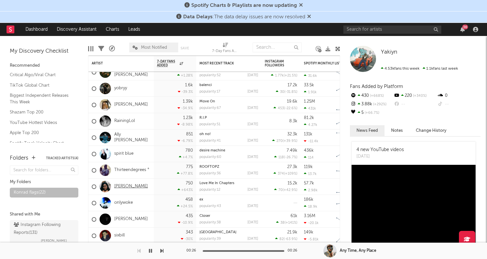
click at [120, 183] on link "Chrissi" at bounding box center [131, 186] width 34 height 6
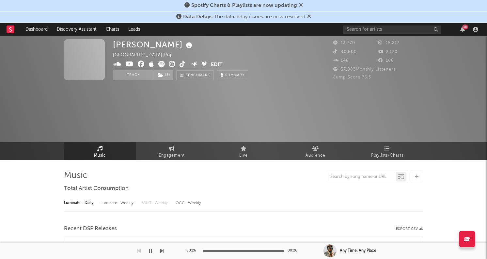
select select "6m"
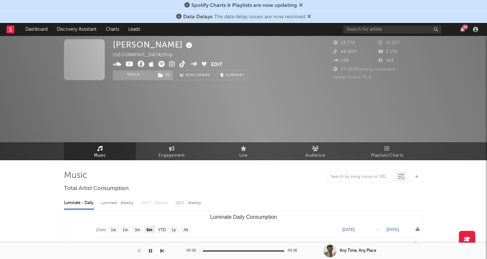
select select "6m"
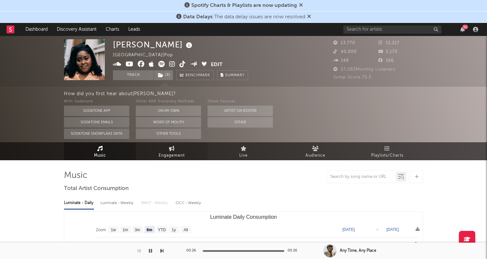
click at [171, 154] on span "Engagement" at bounding box center [172, 155] width 26 height 8
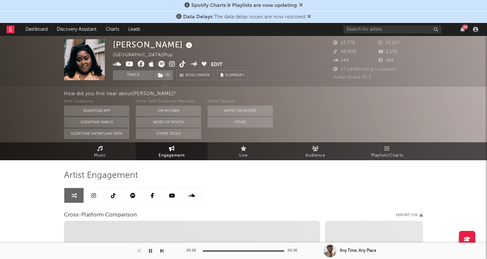
select select "1w"
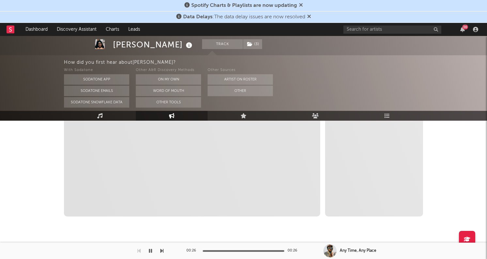
scroll to position [179, 0]
select select "1m"
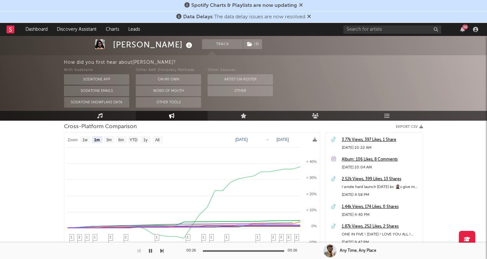
scroll to position [86, 0]
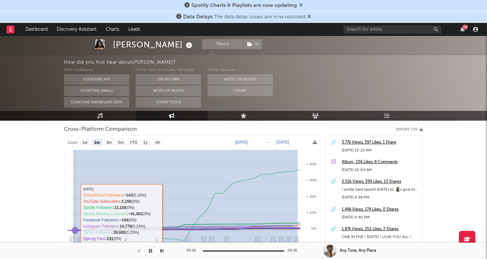
drag, startPoint x: 298, startPoint y: 175, endPoint x: 72, endPoint y: 213, distance: 229.1
type input "2025-09-06"
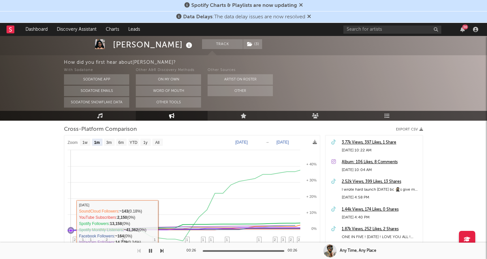
select select "1m"
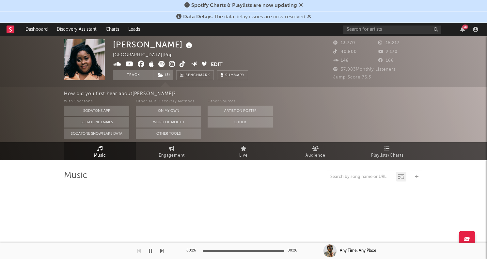
select select "6m"
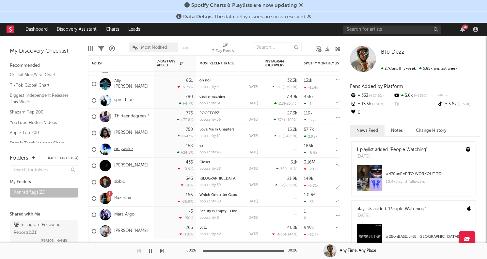
click at [126, 149] on link "onlywoke" at bounding box center [123, 149] width 19 height 6
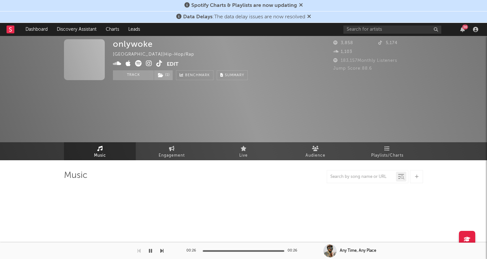
select select "1w"
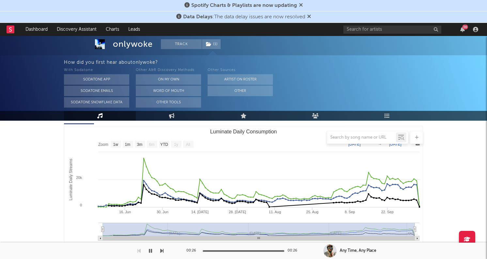
scroll to position [86, 0]
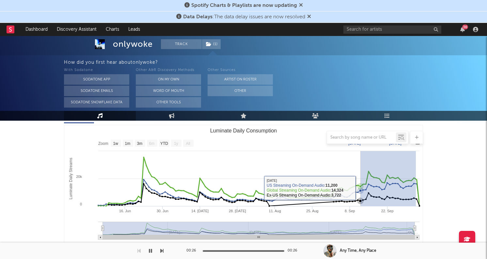
drag, startPoint x: 416, startPoint y: 178, endPoint x: 361, endPoint y: 186, distance: 55.7
type input "2025-09-12"
type input "2025-10-02"
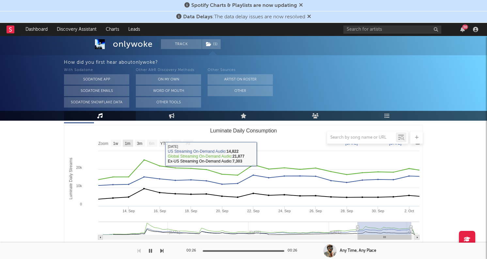
click at [129, 146] on rect "Luminate Daily Consumption" at bounding box center [128, 142] width 10 height 7
select select "1m"
type input "2025-09-02"
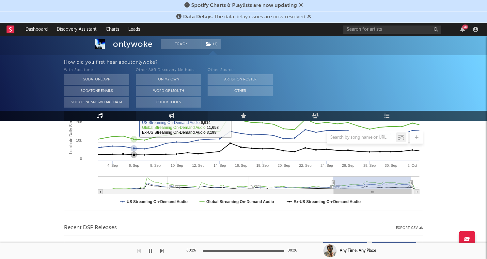
scroll to position [132, 0]
click at [160, 114] on link "Engagement" at bounding box center [172, 116] width 72 height 10
select select "1w"
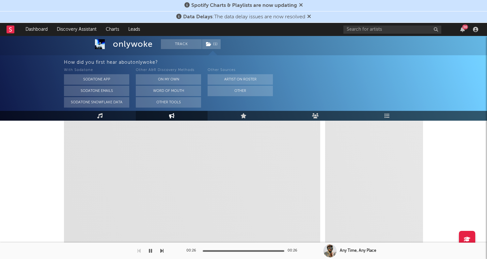
select select "1m"
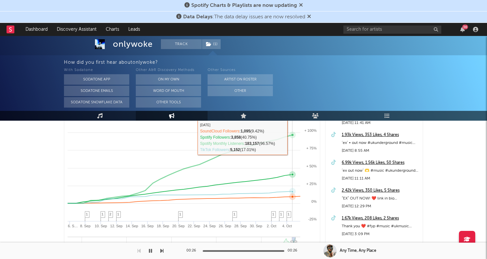
scroll to position [111, 0]
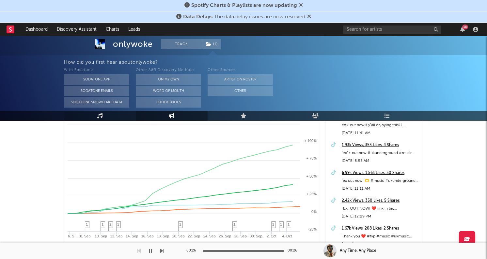
click at [105, 115] on link "Music" at bounding box center [100, 116] width 72 height 10
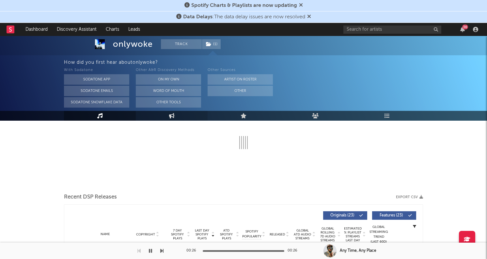
select select "1w"
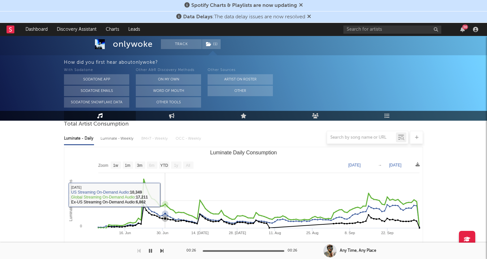
scroll to position [76, 0]
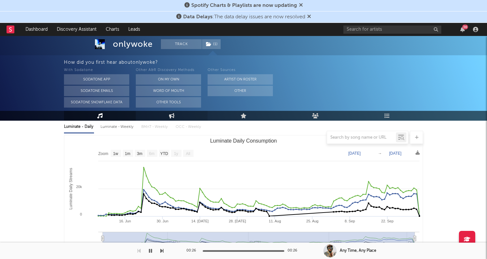
click at [166, 119] on link "Engagement" at bounding box center [172, 116] width 72 height 10
select select "1w"
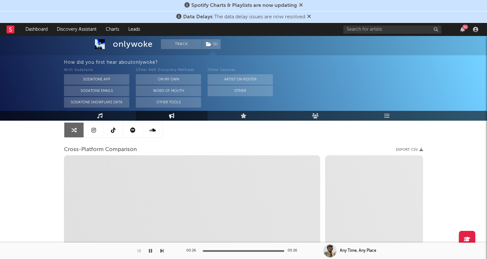
select select "1m"
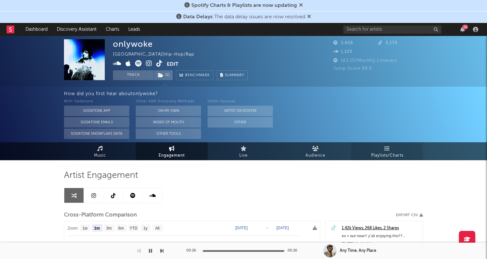
click at [370, 154] on link "Playlists/Charts" at bounding box center [387, 151] width 72 height 18
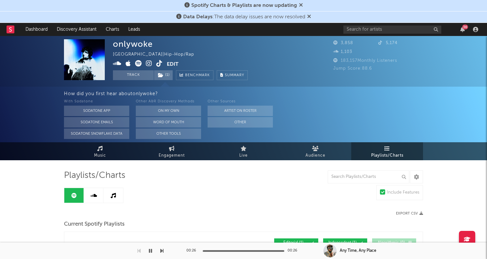
click at [158, 64] on icon at bounding box center [159, 63] width 6 height 7
click at [147, 62] on icon at bounding box center [149, 63] width 6 height 7
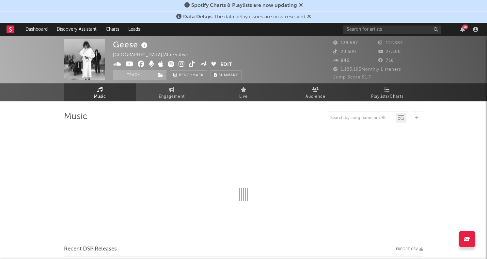
select select "6m"
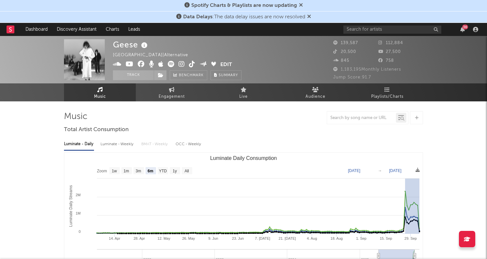
drag, startPoint x: 405, startPoint y: 191, endPoint x: 424, endPoint y: 200, distance: 21.3
type input "[DATE]"
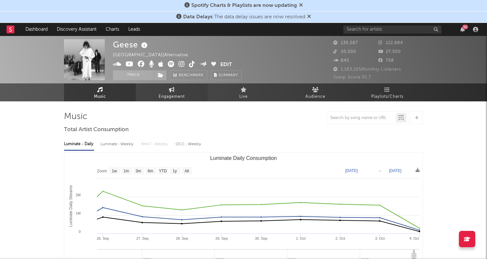
click at [165, 97] on span "Engagement" at bounding box center [172, 97] width 26 height 8
select select "1w"
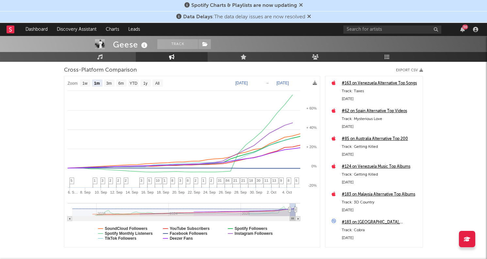
scroll to position [92, 0]
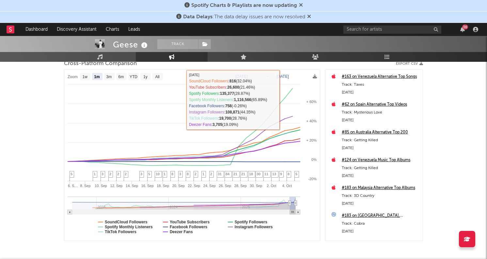
click at [83, 75] on text "1w" at bounding box center [85, 76] width 5 height 5
select select "1w"
type input "[DATE]"
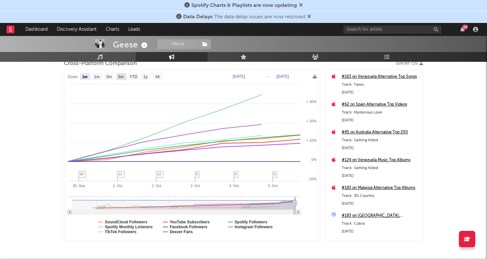
click at [116, 79] on rect at bounding box center [121, 76] width 10 height 7
select select "6m"
type input "[DATE]"
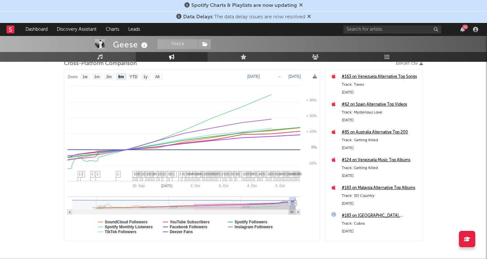
select select "6m"
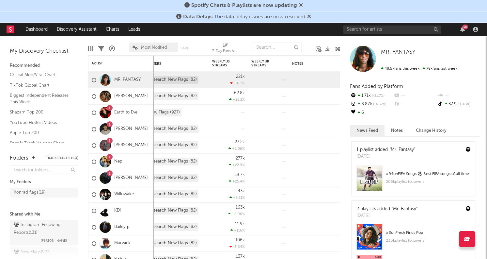
scroll to position [45, 0]
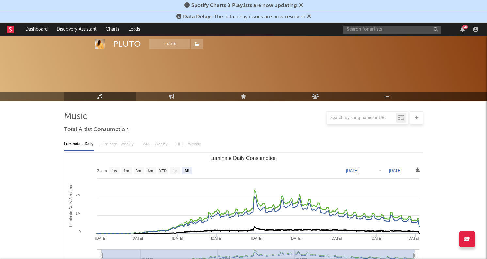
select select "All"
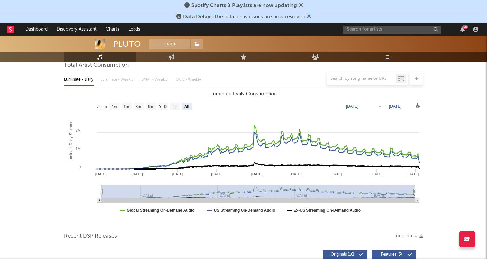
click at [355, 24] on div "36" at bounding box center [411, 29] width 137 height 13
click at [357, 33] on div "36" at bounding box center [411, 29] width 137 height 13
paste input "[URL][DOMAIN_NAME]"
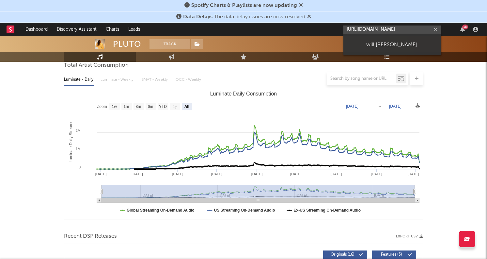
scroll to position [0, 0]
click at [366, 30] on input "[URL][DOMAIN_NAME]" at bounding box center [392, 29] width 98 height 8
paste input "zanivie"
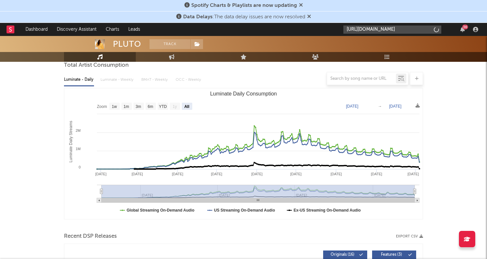
click at [366, 27] on input "[URL][DOMAIN_NAME]" at bounding box center [392, 29] width 98 height 8
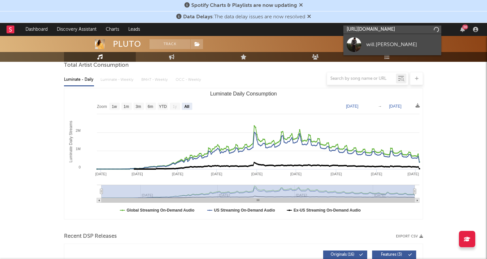
type input "[URL][DOMAIN_NAME]"
click at [360, 42] on div at bounding box center [354, 44] width 15 height 15
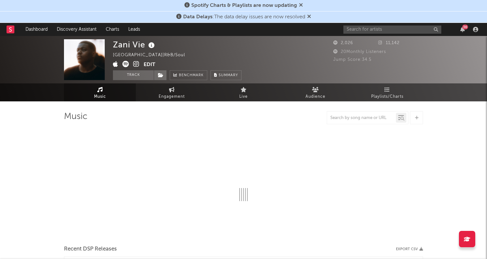
select select "1w"
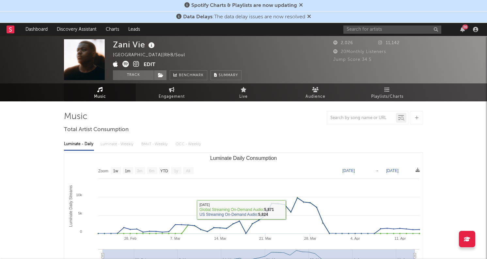
click at [125, 59] on div "United States | R&B/Soul" at bounding box center [153, 55] width 80 height 8
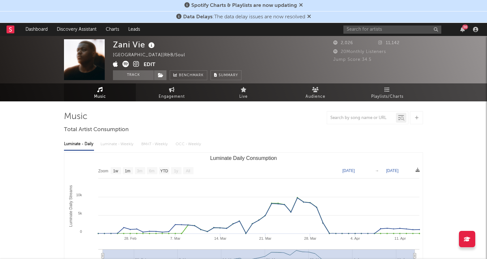
click at [125, 61] on icon at bounding box center [125, 64] width 7 height 7
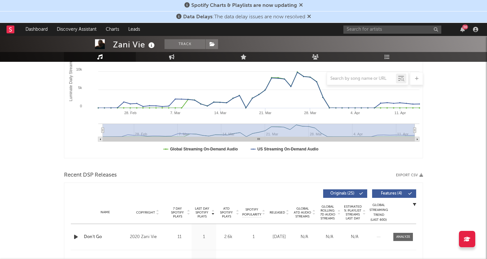
scroll to position [132, 0]
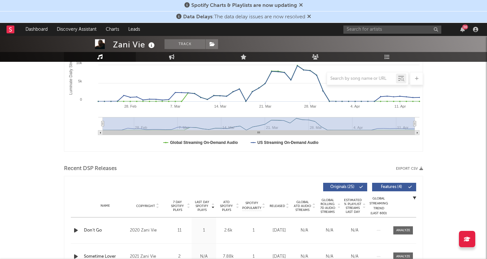
click at [73, 229] on icon "button" at bounding box center [75, 230] width 7 height 8
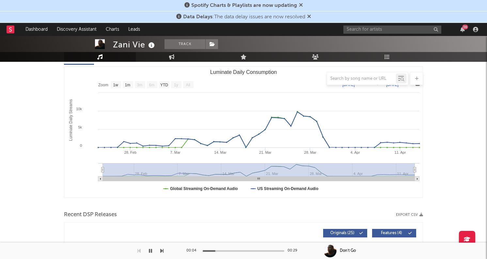
scroll to position [0, 0]
